Goal: Task Accomplishment & Management: Use online tool/utility

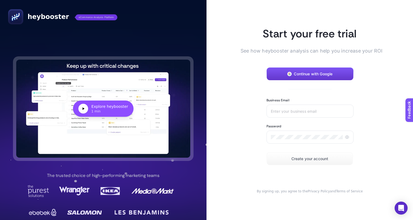
click at [321, 71] on button "Continue with Google" at bounding box center [310, 73] width 87 height 13
click at [305, 69] on button "Continue with Google" at bounding box center [310, 73] width 87 height 13
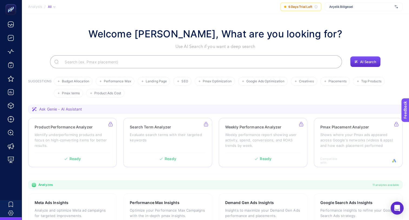
click at [391, 8] on span "Arçelik Bölgesel" at bounding box center [361, 7] width 63 height 4
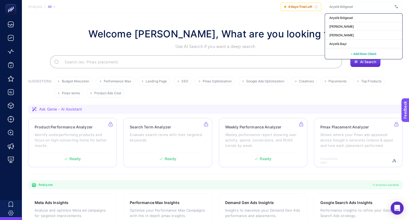
click at [292, 23] on section "Welcome [PERSON_NAME], What are you looking for? Use AI Search if you want a de…" at bounding box center [216, 187] width 388 height 347
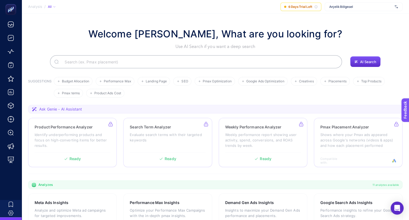
click at [388, 8] on span "Arçelik Bölgesel" at bounding box center [361, 7] width 63 height 4
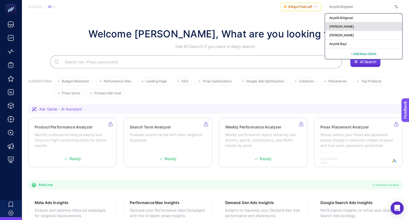
click at [345, 31] on div "[PERSON_NAME]" at bounding box center [363, 35] width 77 height 9
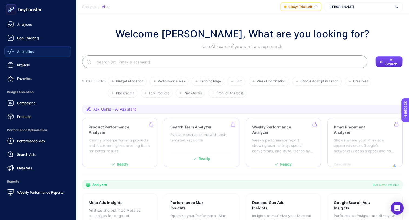
click at [23, 56] on link "Anomalies" at bounding box center [37, 51] width 67 height 11
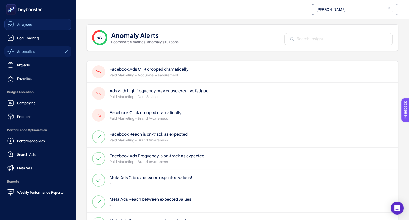
click at [21, 25] on span "Analyses" at bounding box center [24, 24] width 15 height 4
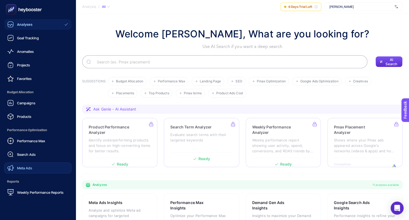
click at [28, 166] on span "Meta Ads" at bounding box center [24, 168] width 15 height 4
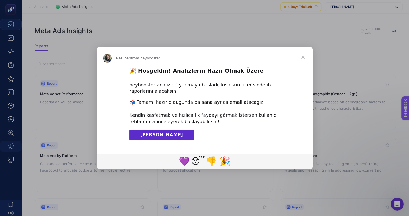
click at [163, 132] on span "[PERSON_NAME]" at bounding box center [161, 134] width 43 height 5
click at [302, 57] on span "Close" at bounding box center [303, 56] width 19 height 19
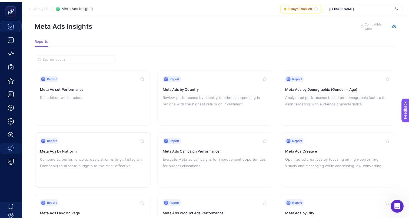
scroll to position [8, 0]
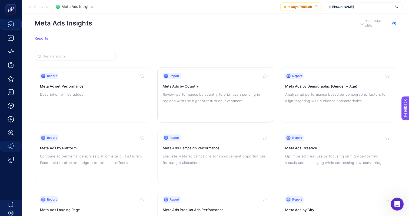
click at [194, 110] on div "Report Meta Ads by Country Review performance by country to prioritize spending…" at bounding box center [216, 95] width 106 height 44
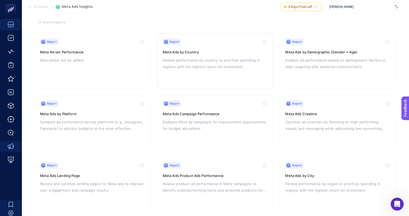
scroll to position [47, 0]
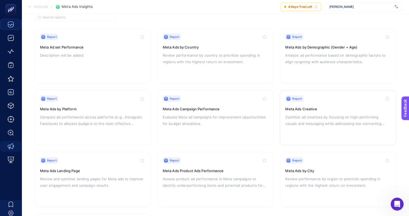
click at [288, 132] on div "Report Meta Ads Creative Optimize ad creatives by focusing on high-performing v…" at bounding box center [338, 117] width 106 height 44
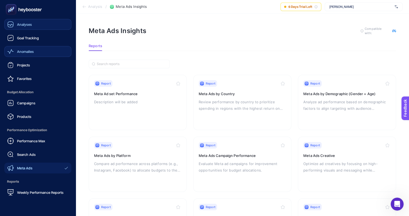
click at [34, 54] on link "Anomalies" at bounding box center [37, 51] width 67 height 11
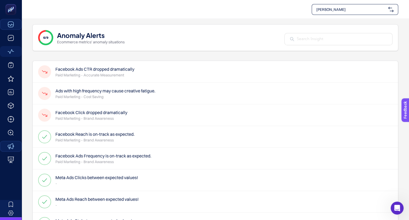
click at [93, 90] on h4 "Ads with high frequency may cause creative fatigue." at bounding box center [105, 90] width 100 height 6
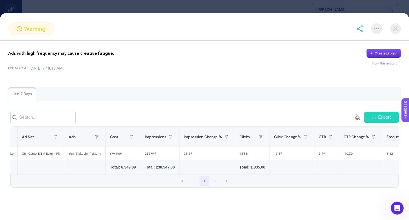
scroll to position [0, 141]
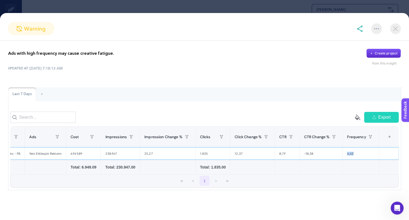
drag, startPoint x: 354, startPoint y: 158, endPoint x: 345, endPoint y: 158, distance: 8.4
click at [345, 158] on div "6,42" at bounding box center [361, 153] width 36 height 12
click at [269, 111] on div "Last 7 Days + empty paint-bucket-solid Export Campaign Ad Set Ads Cost Impressi…" at bounding box center [204, 138] width 393 height 103
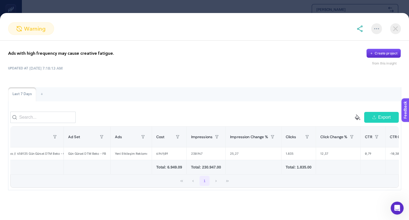
scroll to position [0, 0]
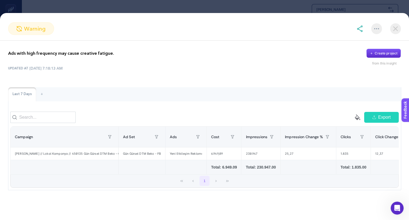
click at [397, 31] on img at bounding box center [395, 28] width 11 height 11
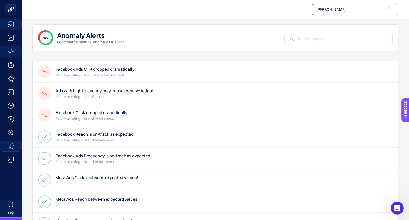
click at [115, 70] on h4 "Facebook Ads CTR dropped dramatically" at bounding box center [94, 69] width 79 height 6
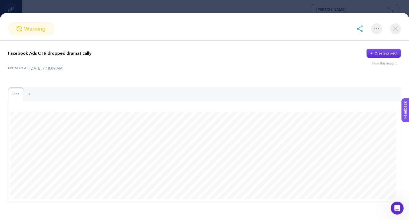
click at [395, 28] on img at bounding box center [395, 28] width 11 height 11
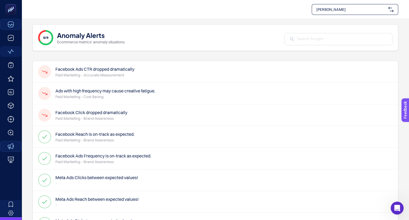
click at [88, 117] on p "Paid Marketing - Brand Awareness" at bounding box center [91, 118] width 72 height 5
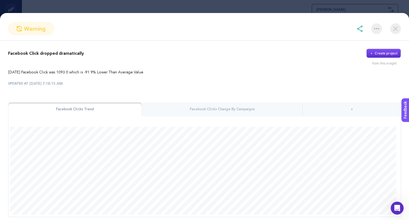
scroll to position [20, 0]
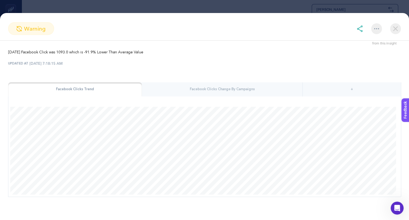
click at [396, 31] on img at bounding box center [395, 28] width 11 height 11
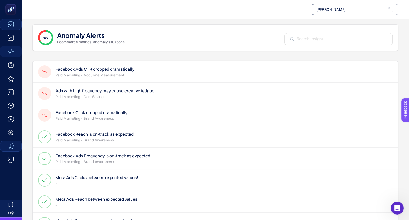
scroll to position [44, 0]
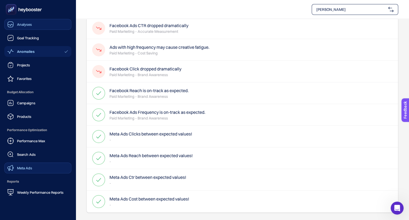
click at [14, 28] on link "Analyses" at bounding box center [37, 24] width 67 height 11
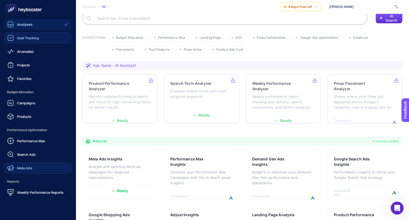
click at [17, 36] on div "Goal Tracking" at bounding box center [23, 38] width 32 height 6
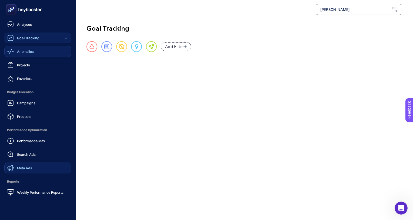
click at [18, 55] on link "Anomalies" at bounding box center [37, 51] width 67 height 11
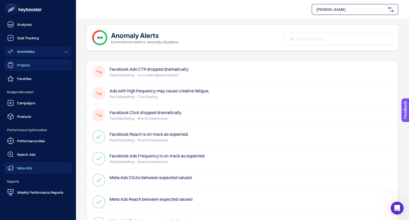
click at [17, 65] on span "Projects" at bounding box center [23, 65] width 13 height 4
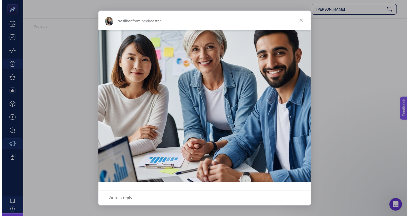
scroll to position [119, 0]
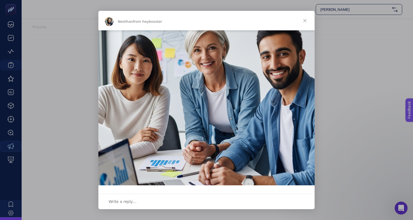
click at [304, 20] on span "Close" at bounding box center [304, 20] width 19 height 19
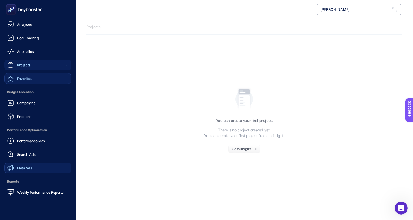
click at [13, 76] on icon at bounding box center [10, 78] width 6 height 6
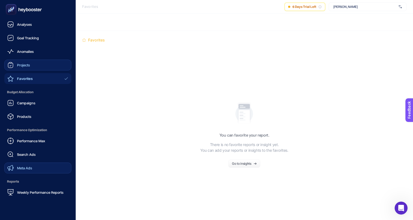
click at [9, 93] on span "Budget Allocation" at bounding box center [37, 92] width 67 height 11
click at [14, 100] on icon at bounding box center [10, 103] width 6 height 6
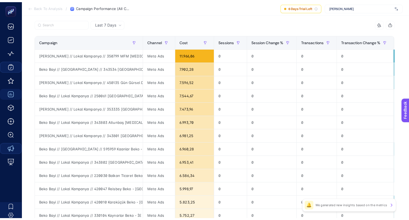
scroll to position [68, 0]
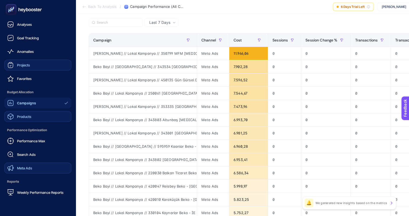
click at [9, 115] on icon at bounding box center [10, 116] width 6 height 6
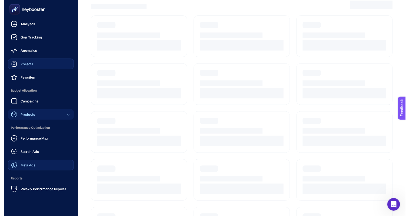
scroll to position [16, 0]
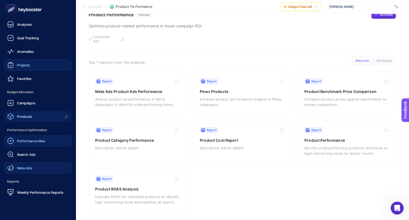
click at [24, 143] on span "Performance Max" at bounding box center [31, 141] width 28 height 4
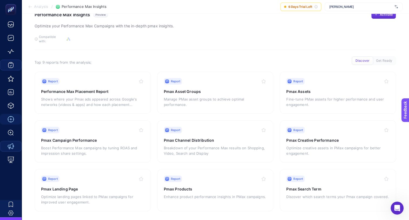
click at [397, 6] on img at bounding box center [396, 6] width 3 height 5
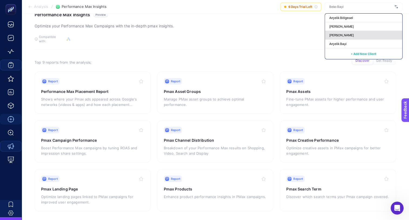
click at [367, 39] on div "[PERSON_NAME]" at bounding box center [363, 43] width 77 height 9
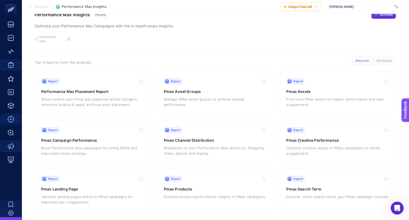
click at [381, 9] on div "[PERSON_NAME]" at bounding box center [364, 6] width 78 height 9
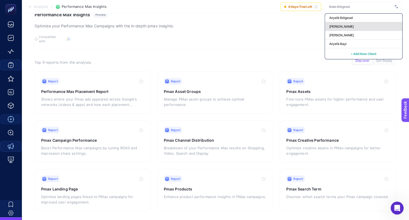
click at [339, 28] on span "[PERSON_NAME]" at bounding box center [342, 26] width 25 height 4
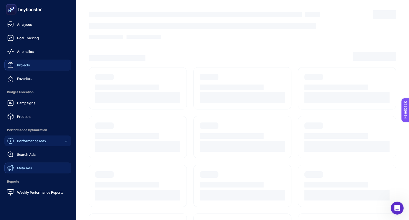
click at [30, 166] on span "Meta Ads" at bounding box center [24, 168] width 15 height 4
